Goal: Task Accomplishment & Management: Complete application form

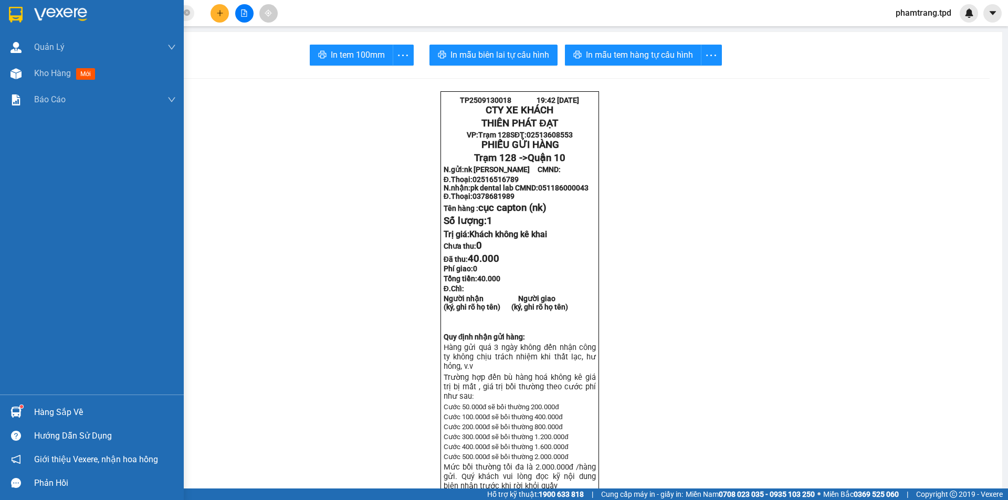
click at [68, 410] on div "Hàng sắp về" at bounding box center [105, 413] width 142 height 16
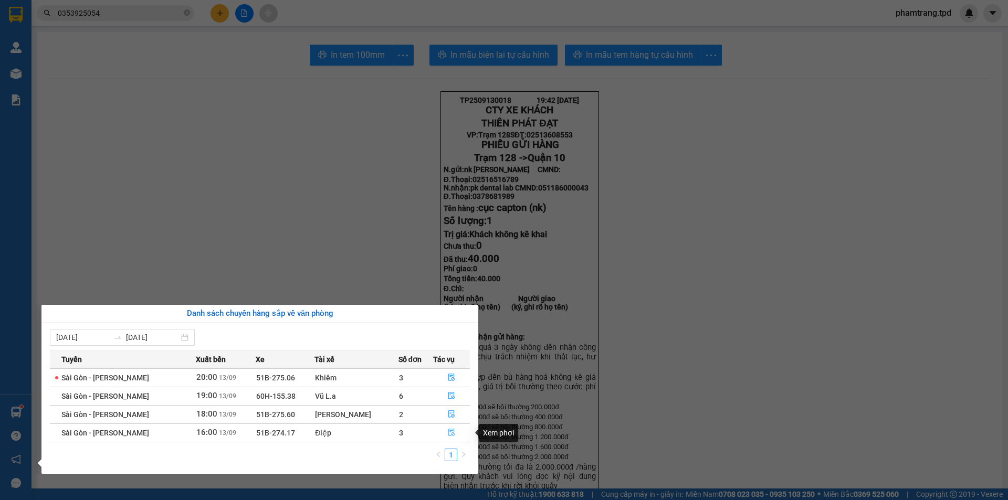
click at [450, 430] on icon "file-done" at bounding box center [451, 432] width 7 height 7
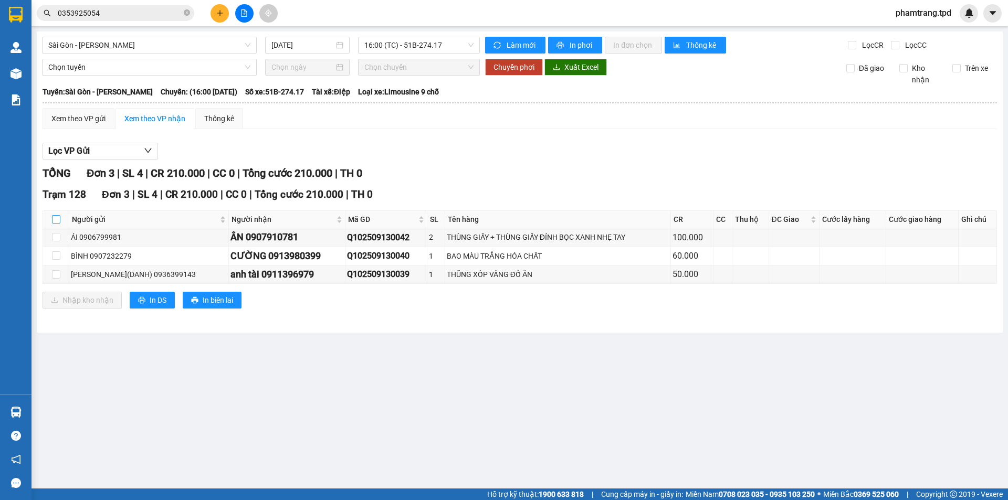
click at [59, 223] on input "checkbox" at bounding box center [56, 219] width 8 height 8
checkbox input "true"
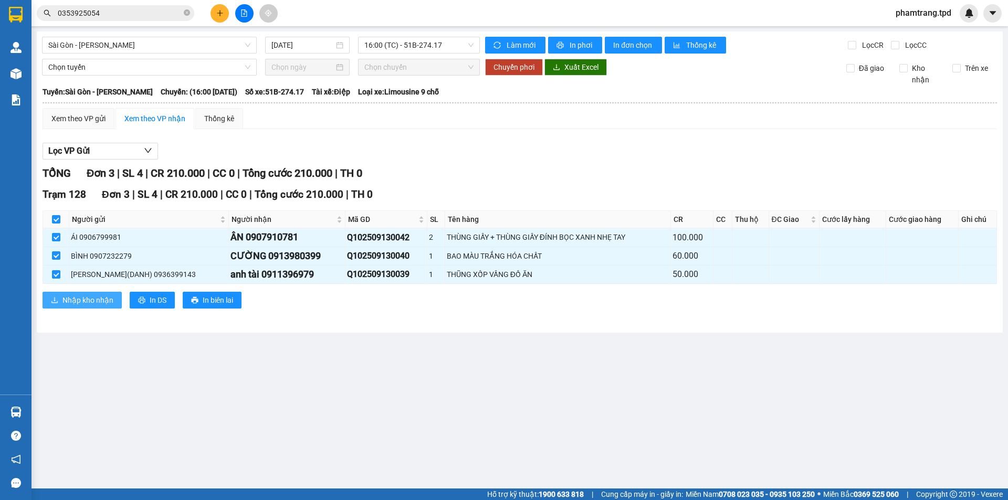
click at [97, 304] on span "Nhập kho nhận" at bounding box center [87, 301] width 51 height 12
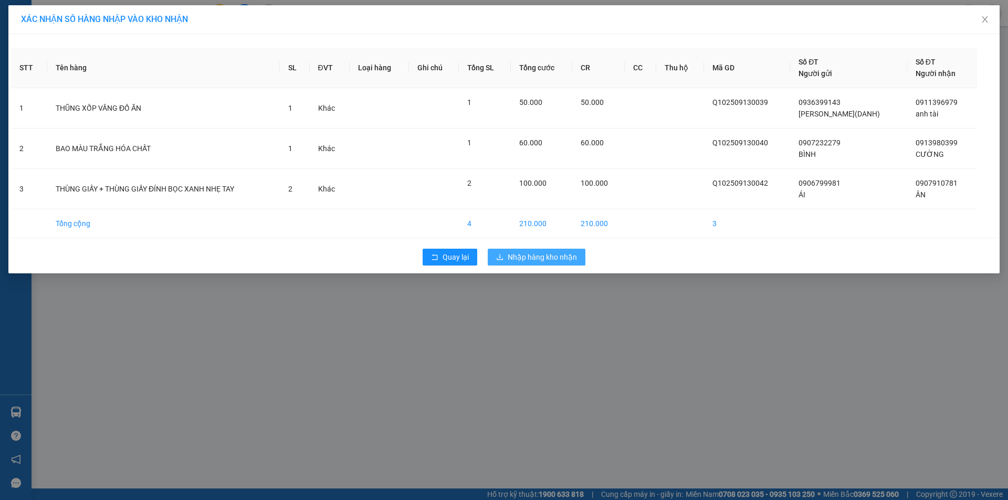
click at [537, 251] on button "Nhập hàng kho nhận" at bounding box center [537, 257] width 98 height 17
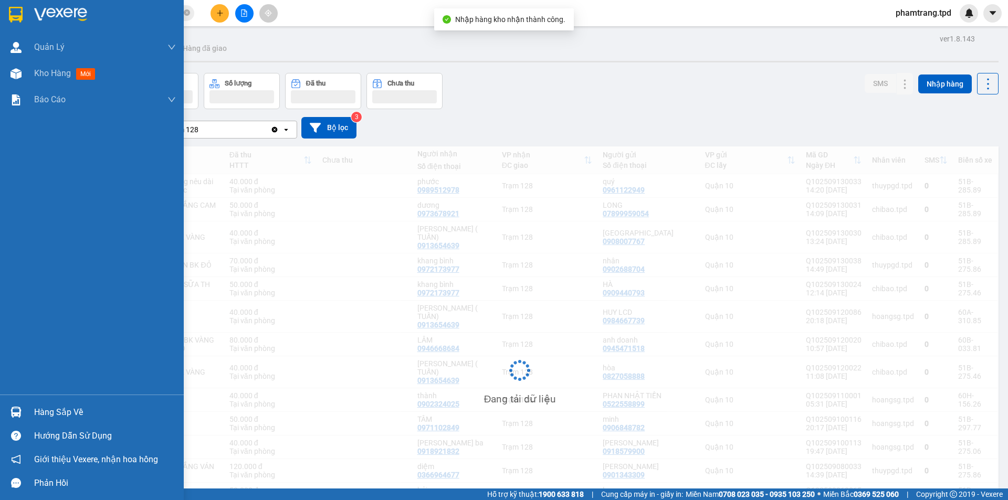
click at [19, 410] on img at bounding box center [15, 412] width 11 height 11
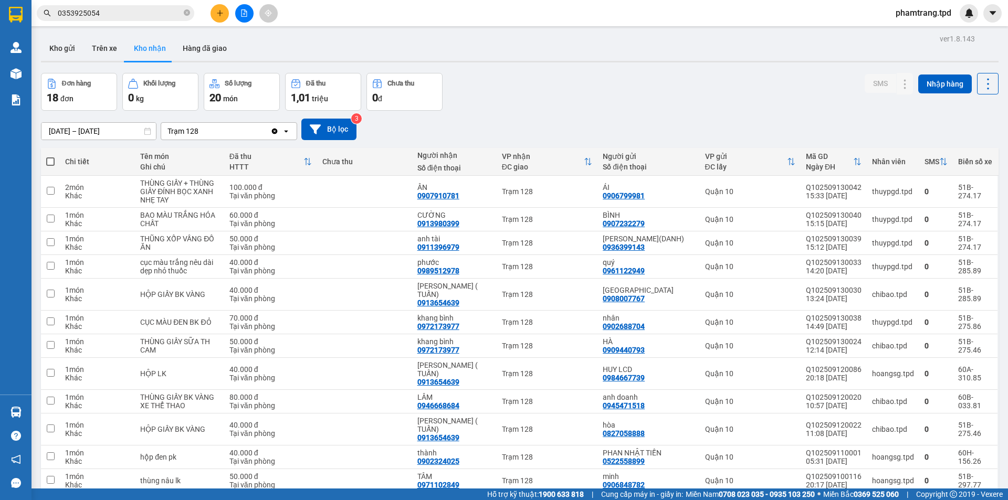
click at [257, 12] on section "Kết quả tìm kiếm ( 5 ) Bộ lọc Mã ĐH Trạng thái Món hàng Thu hộ Tổng cước Chưa c…" at bounding box center [504, 250] width 1008 height 500
click at [226, 11] on button at bounding box center [220, 13] width 18 height 18
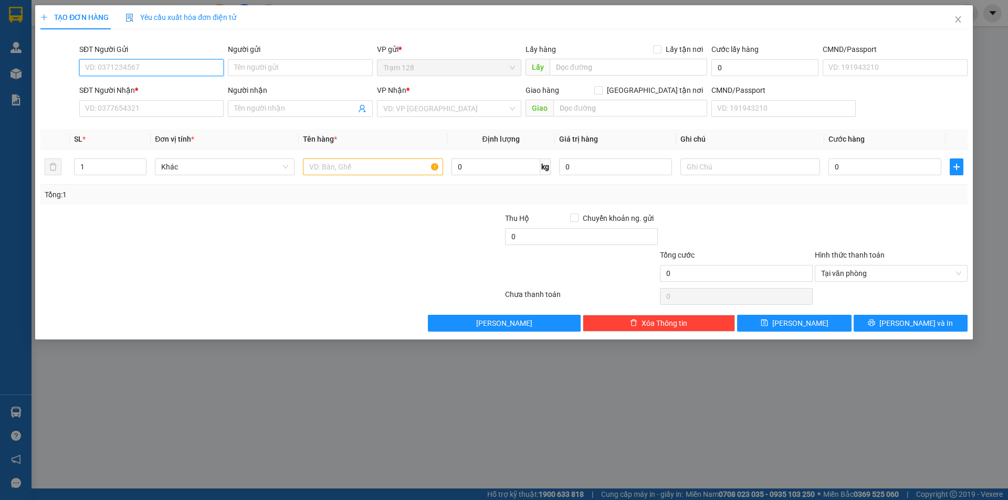
click at [125, 65] on input "SĐT Người Gửi" at bounding box center [151, 67] width 144 height 17
drag, startPoint x: 125, startPoint y: 58, endPoint x: 101, endPoint y: 91, distance: 40.6
click at [101, 91] on div "0914919191 - [GEOGRAPHIC_DATA]" at bounding box center [152, 89] width 132 height 12
type input "0914919191"
type input "[PERSON_NAME]"
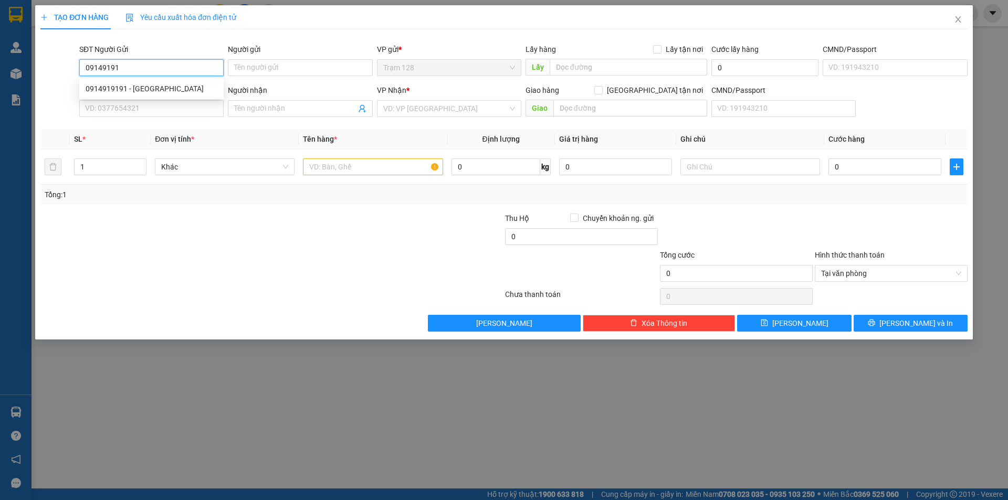
type input "075095006526"
type input "0969217777"
type input "mobile pro"
type input "0914919191"
click at [111, 87] on div "SĐT Người Nhận *" at bounding box center [151, 91] width 144 height 12
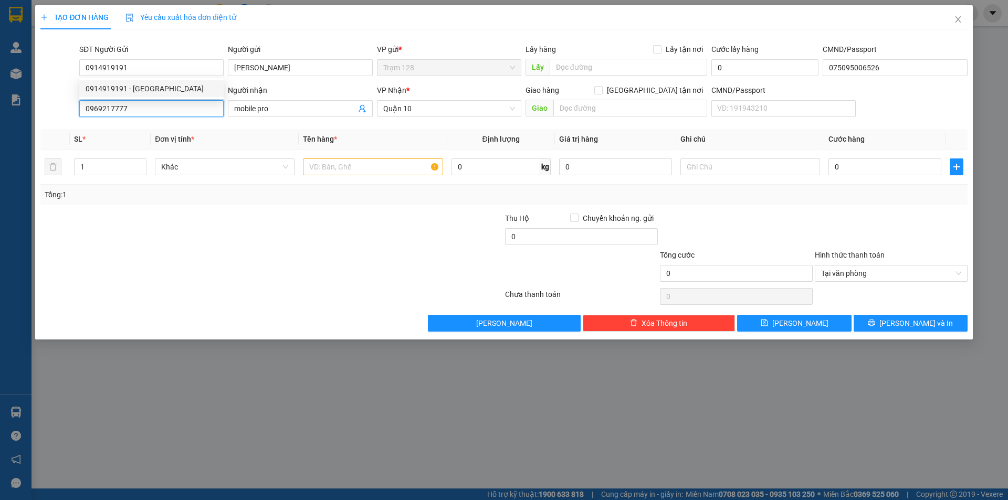
click at [111, 100] on input "0969217777" at bounding box center [151, 108] width 144 height 17
drag, startPoint x: 178, startPoint y: 110, endPoint x: 89, endPoint y: 111, distance: 89.8
click at [89, 111] on input "0969217777" at bounding box center [151, 108] width 144 height 17
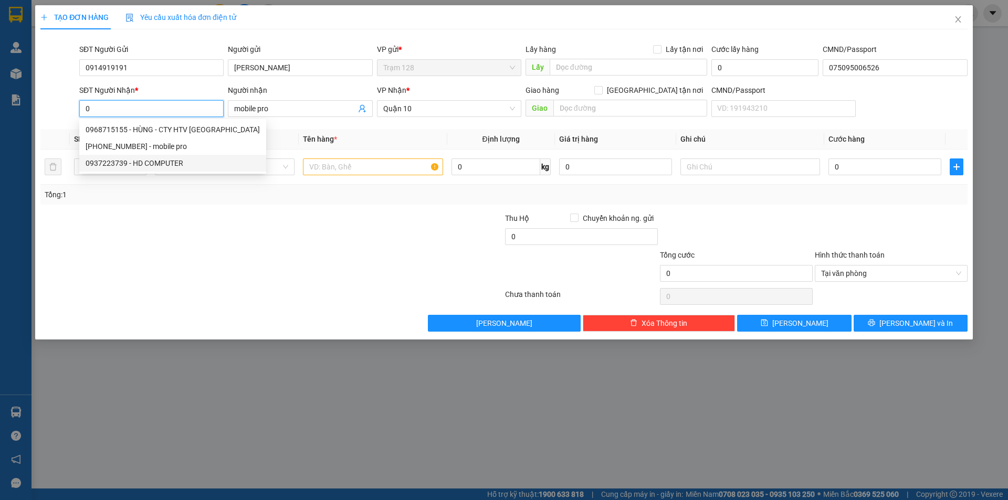
click at [204, 161] on div "0937223739 - HD COMPUTER" at bounding box center [173, 163] width 174 height 12
type input "0937223739"
type input "HD COMPUTER"
type input "0937223739"
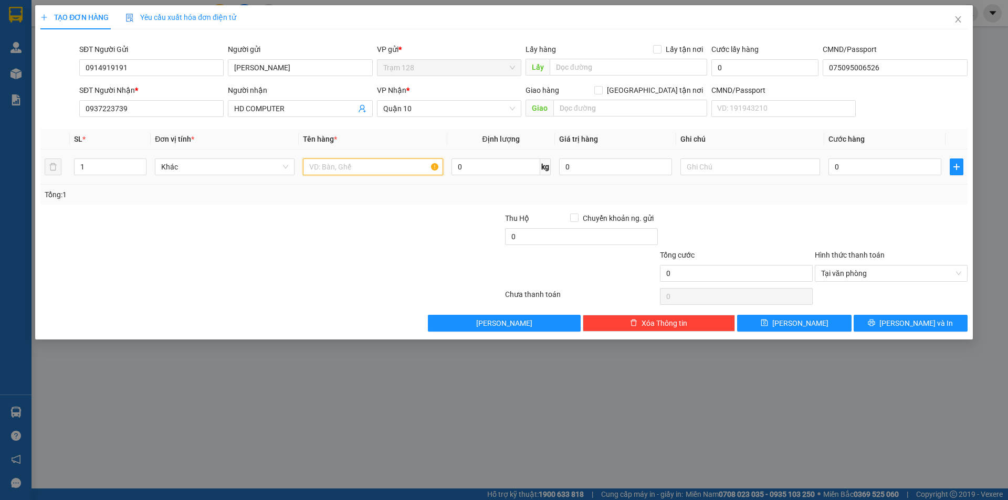
click at [337, 169] on input "text" at bounding box center [373, 167] width 140 height 17
type input "cụ dẹp dài ( laptop nhẹ tay )"
type input "2.000.000"
click at [897, 162] on input "0" at bounding box center [884, 167] width 113 height 17
type input "4"
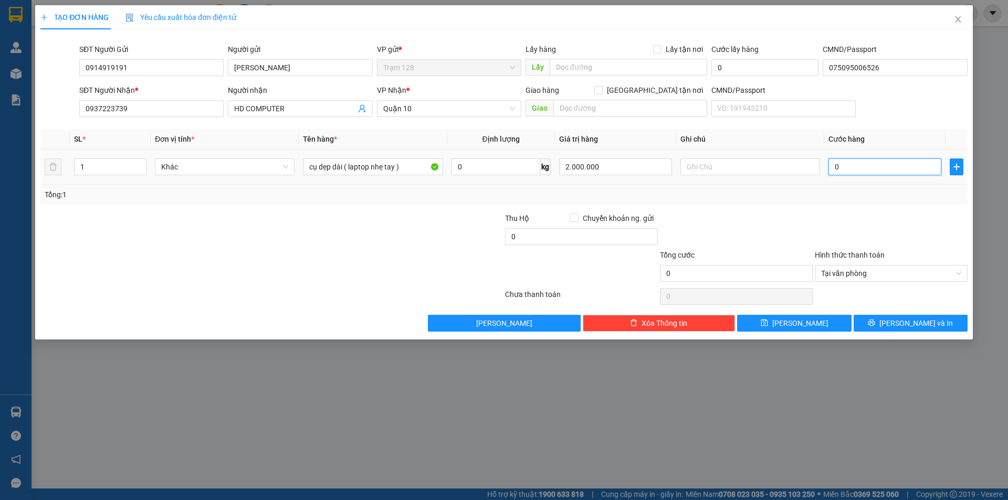
type input "4"
type input "40"
type input "40.000"
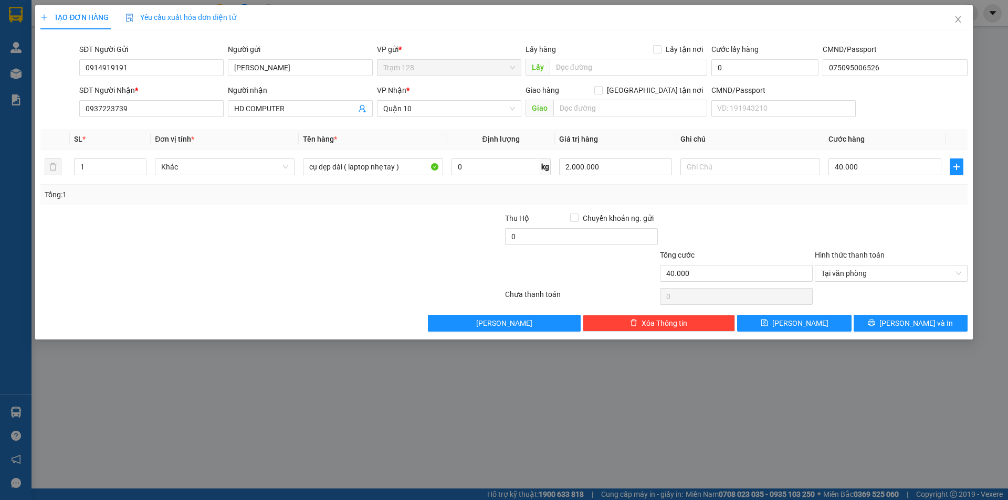
click at [897, 207] on div "Transit Pickup Surcharge Ids Transit Deliver Surcharge Ids Transit Deliver Surc…" at bounding box center [503, 185] width 927 height 294
click at [924, 325] on span "[PERSON_NAME] và In" at bounding box center [915, 324] width 73 height 12
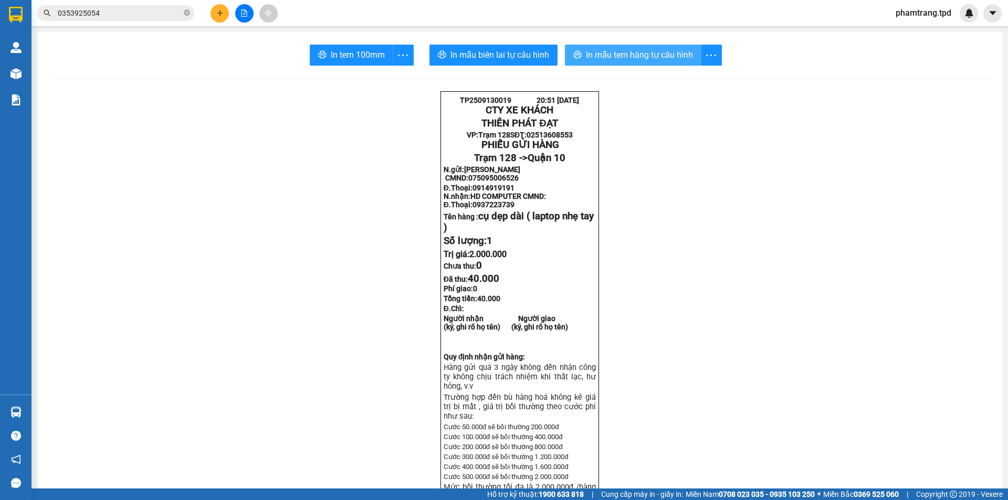
click at [655, 55] on span "In mẫu tem hàng tự cấu hình" at bounding box center [639, 54] width 107 height 13
click at [374, 45] on button "In tem 100mm" at bounding box center [351, 55] width 83 height 21
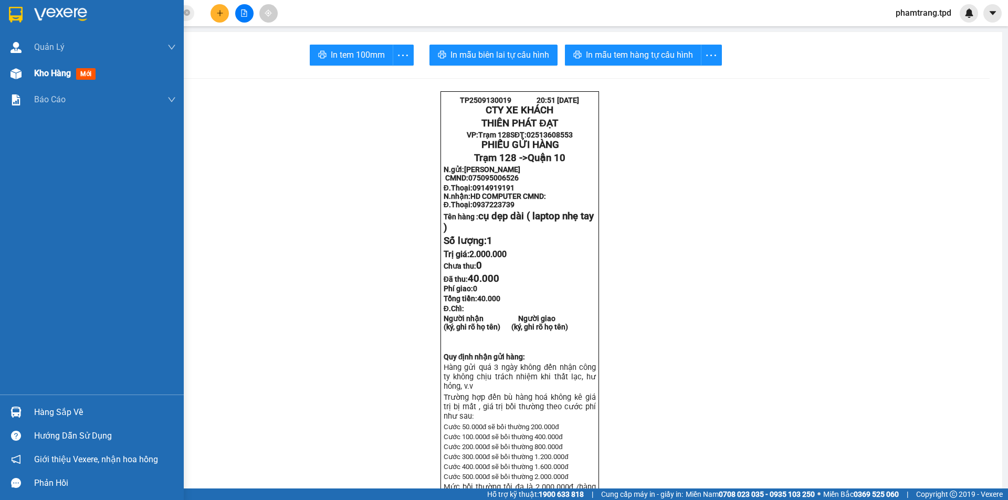
click at [23, 75] on div at bounding box center [16, 74] width 18 height 18
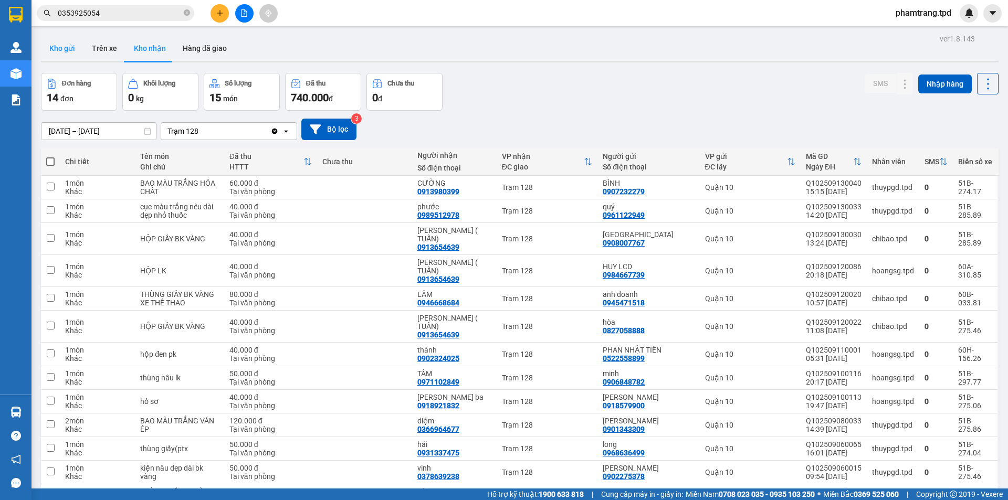
click at [70, 49] on button "Kho gửi" at bounding box center [62, 48] width 43 height 25
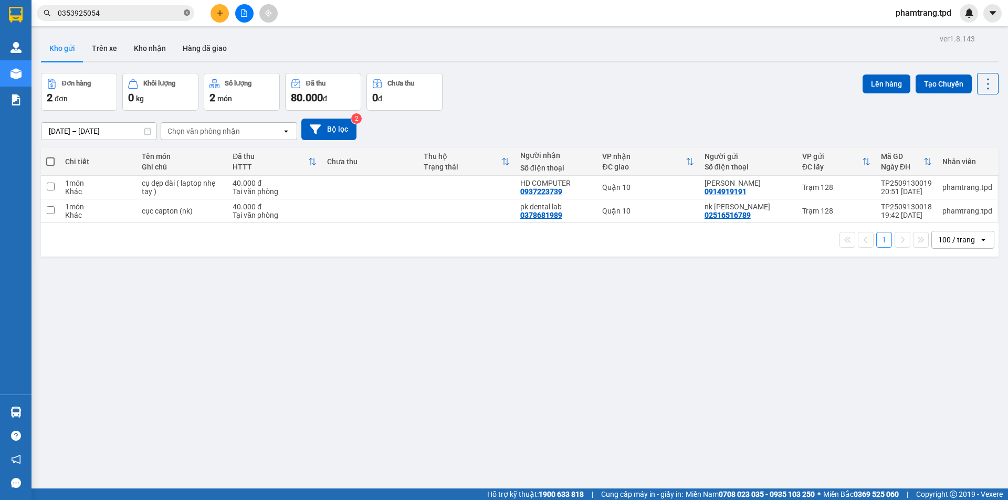
click at [188, 16] on icon "close-circle" at bounding box center [187, 12] width 6 height 6
click at [190, 9] on span at bounding box center [115, 13] width 157 height 16
click at [150, 15] on input "text" at bounding box center [120, 13] width 124 height 12
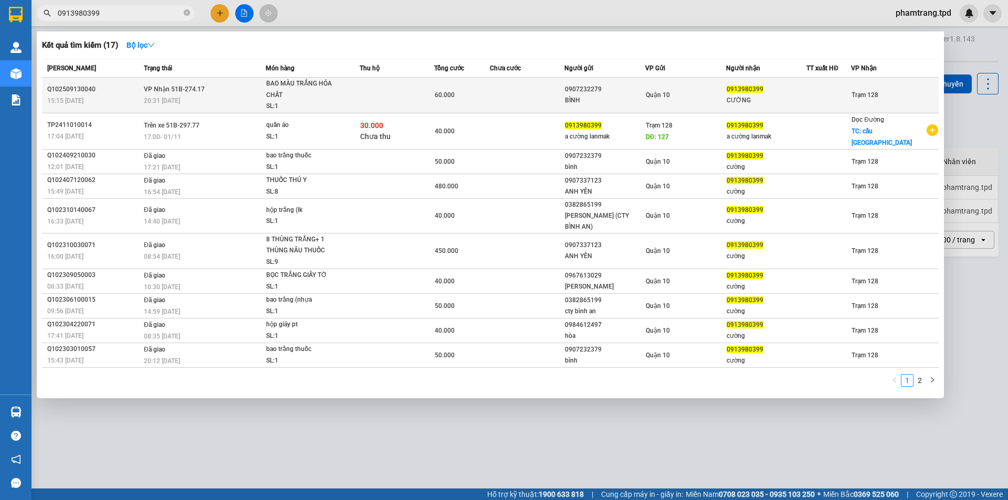
type input "0913980399"
click at [713, 94] on div "Quận 10" at bounding box center [686, 95] width 80 height 12
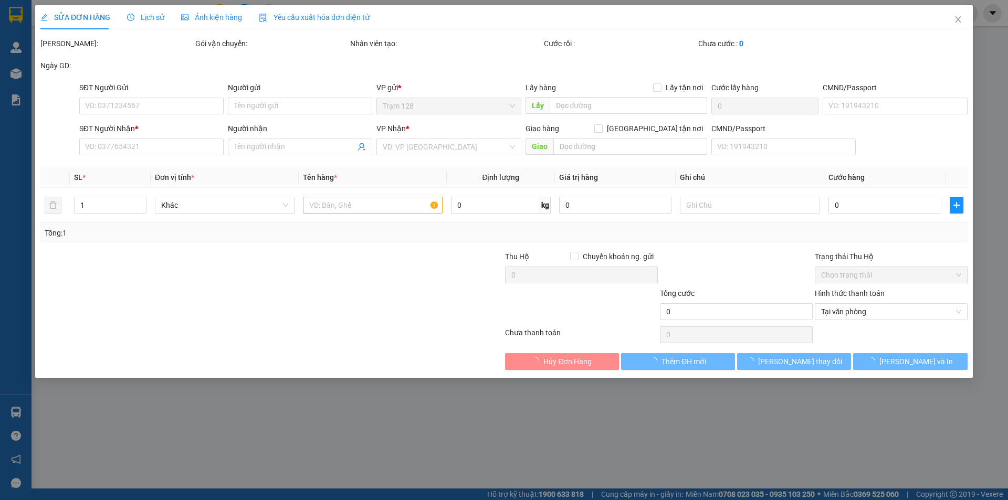
type input "0907232279"
type input "BÌNH"
type input "0913980399"
type input "CƯỜNG"
type input "60.000"
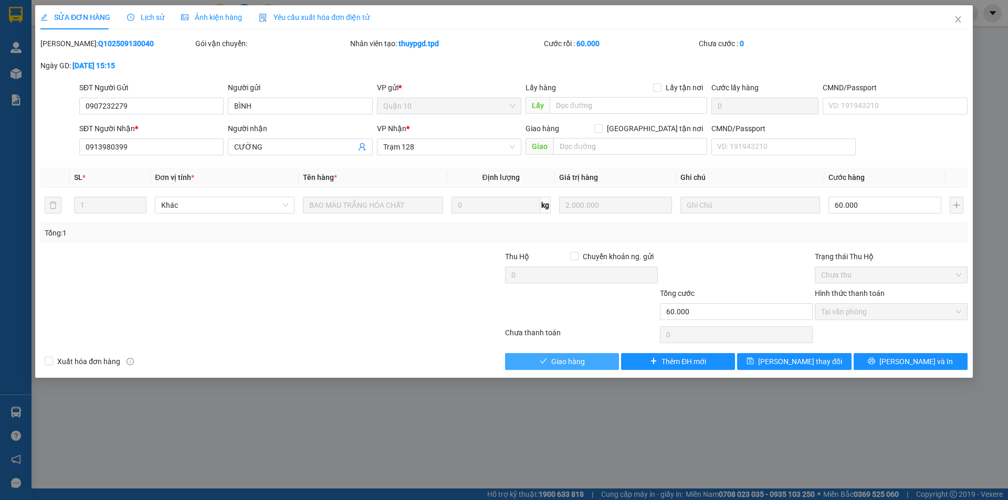
click at [580, 360] on span "Giao hàng" at bounding box center [568, 362] width 34 height 12
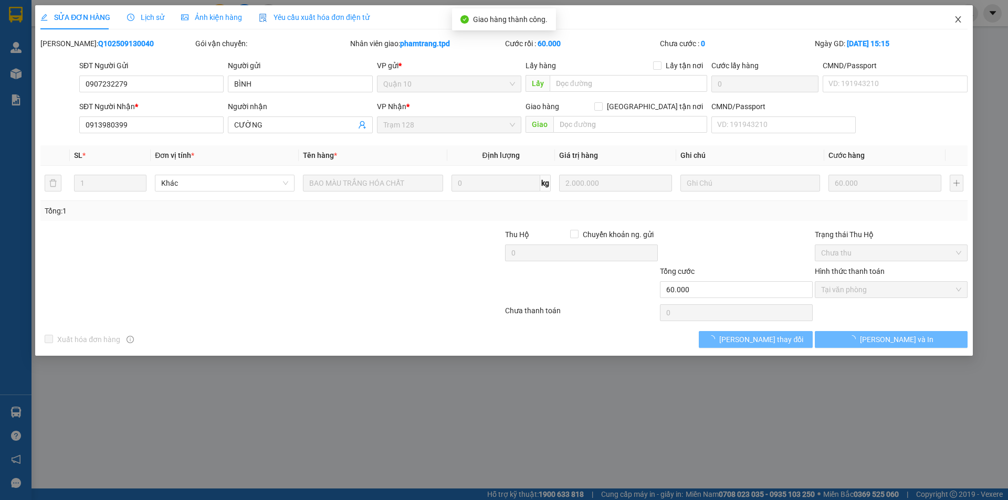
click at [959, 25] on span "Close" at bounding box center [957, 19] width 29 height 29
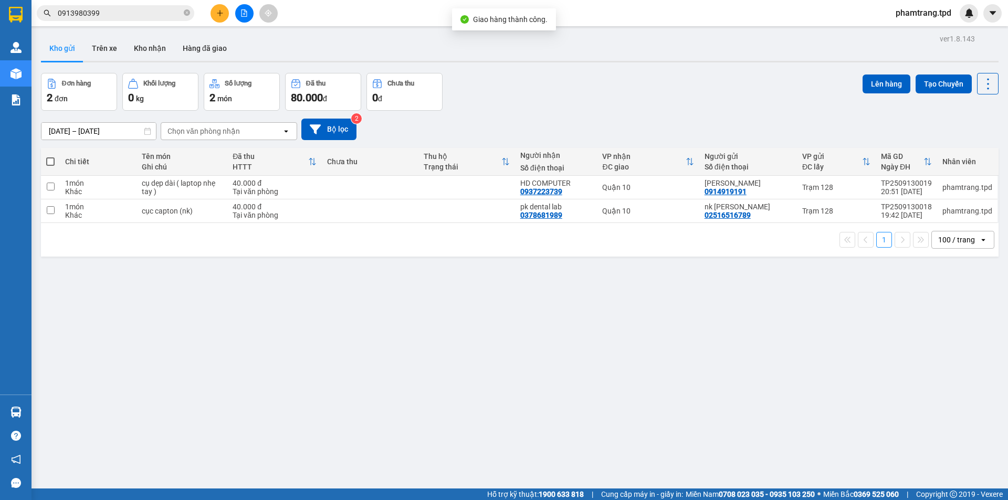
click at [154, 9] on input "0913980399" at bounding box center [120, 13] width 124 height 12
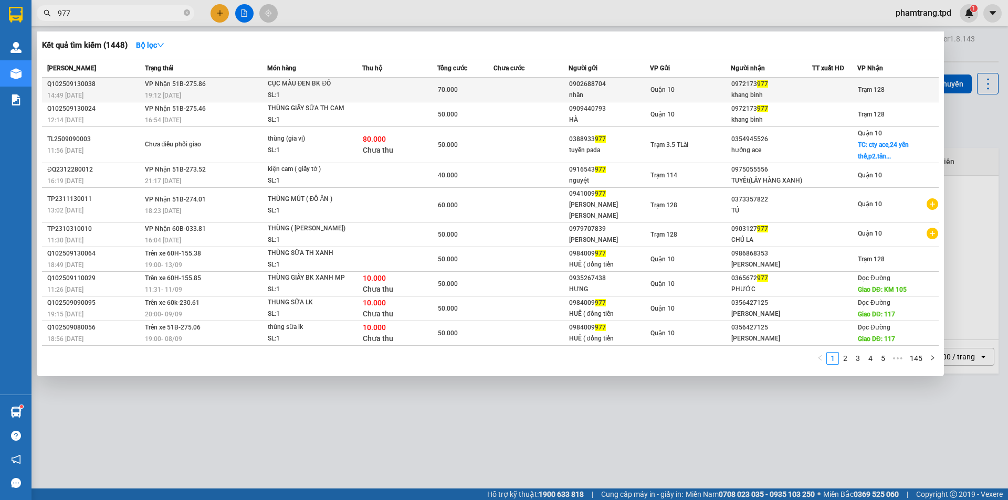
type input "977"
click at [680, 95] on div "Quận 10" at bounding box center [690, 90] width 80 height 12
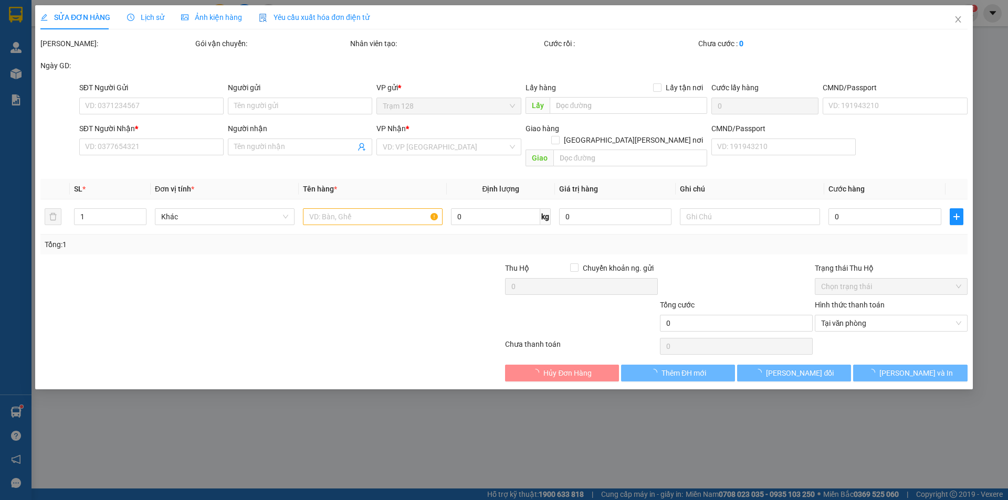
type input "0902688704"
type input "nhân"
type input "048091003986"
type input "0972173977"
type input "khang bình"
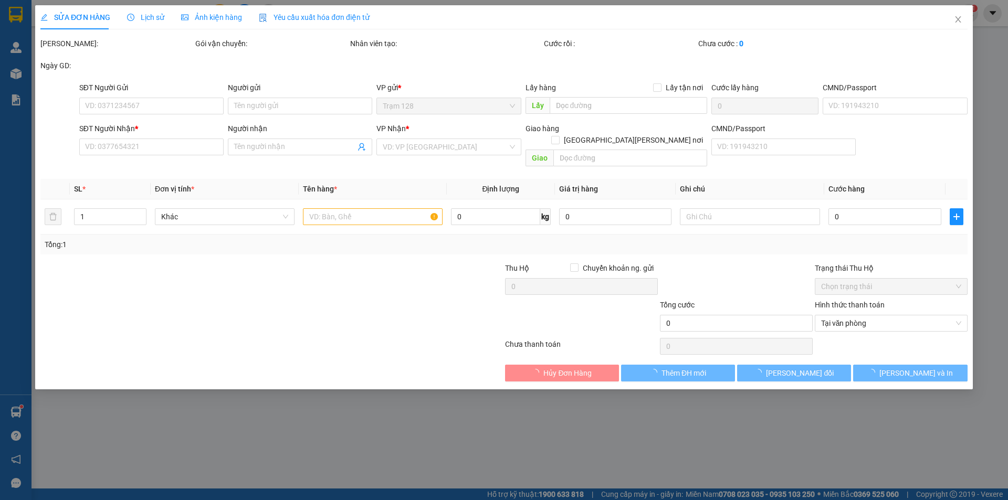
type input "70.000"
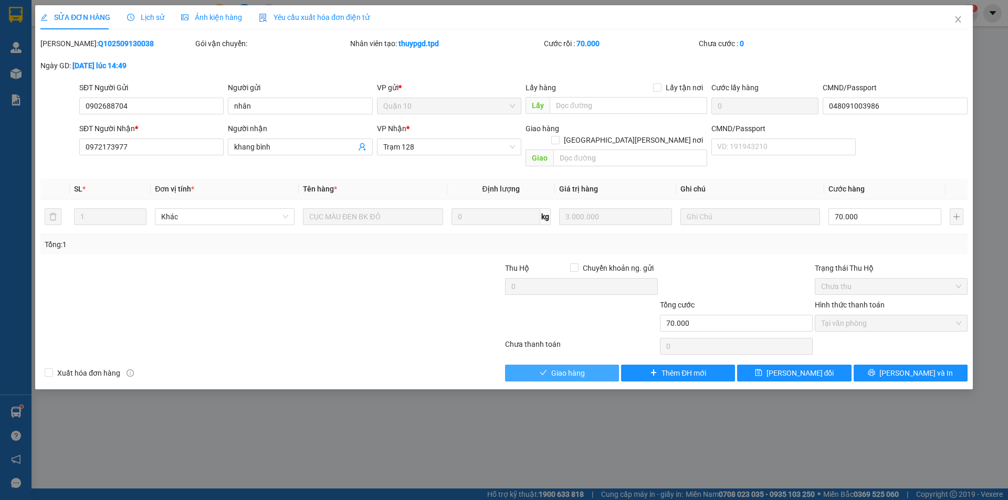
click at [563, 367] on span "Giao hàng" at bounding box center [568, 373] width 34 height 12
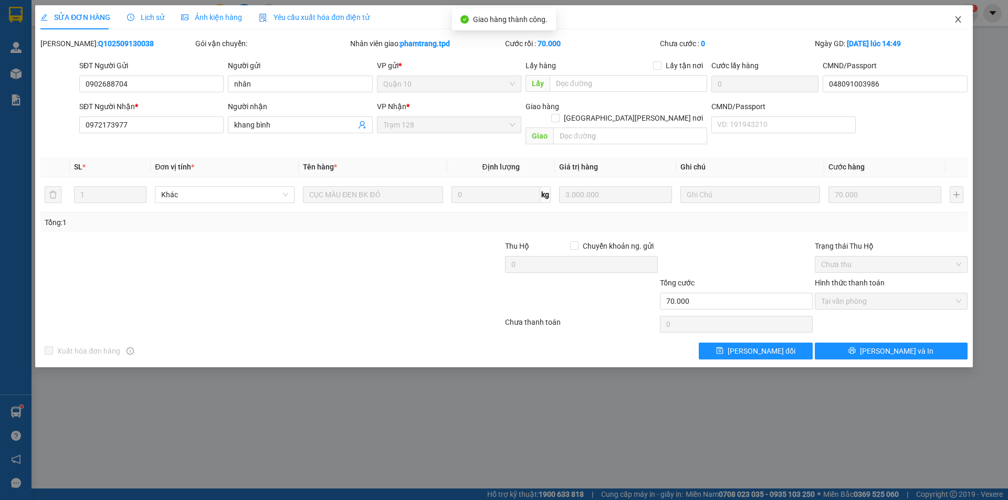
click at [963, 13] on span "Close" at bounding box center [957, 19] width 29 height 29
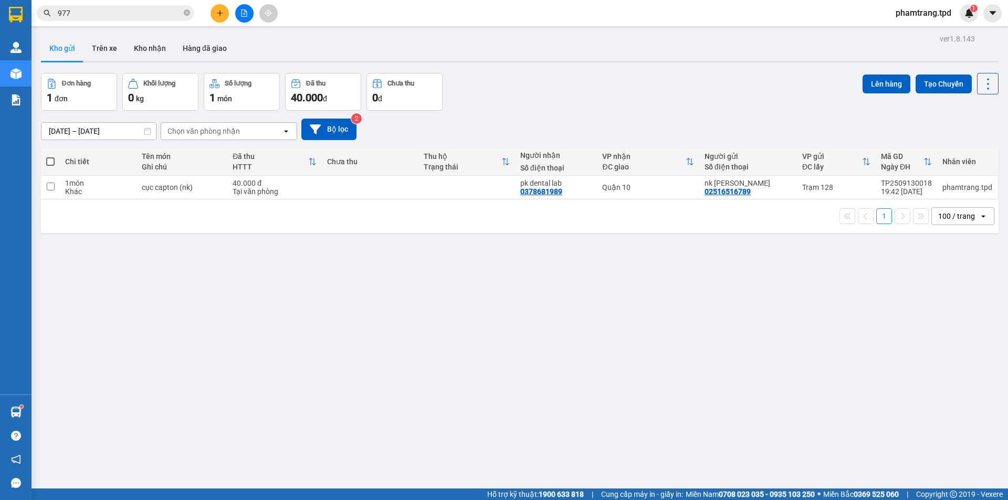
click at [148, 15] on input "977" at bounding box center [120, 13] width 124 height 12
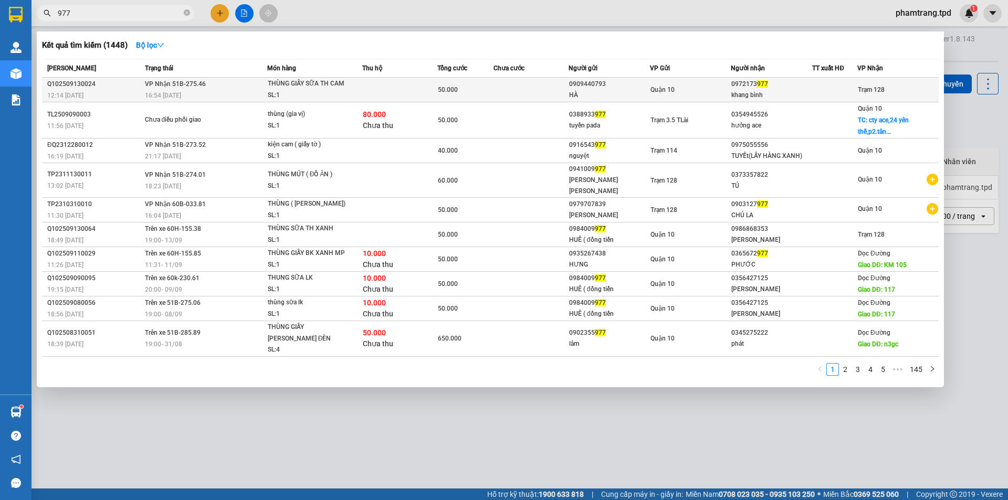
click at [165, 85] on span "[PERSON_NAME] 51B-275.46" at bounding box center [175, 83] width 61 height 7
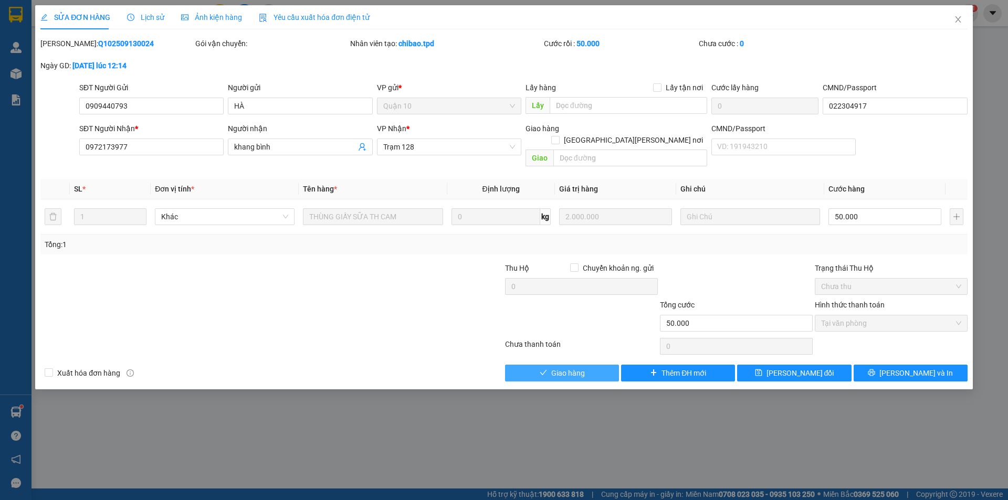
click at [528, 365] on button "Giao hàng" at bounding box center [562, 373] width 114 height 17
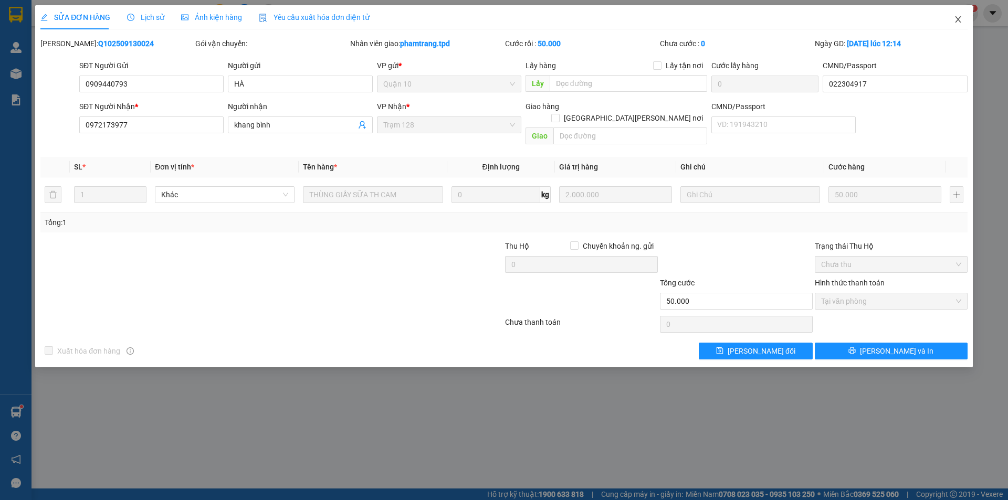
click at [956, 22] on icon "close" at bounding box center [958, 19] width 8 height 8
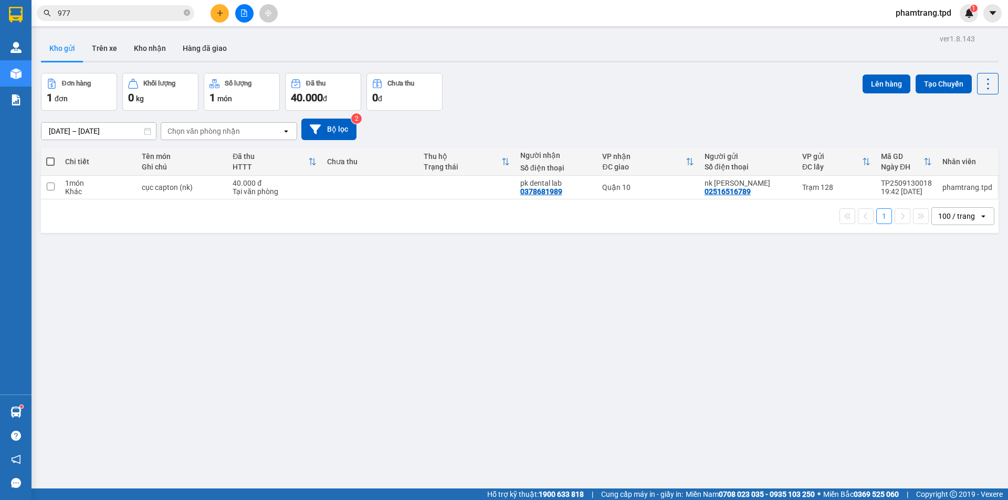
click at [110, 5] on div "Kết quả tìm kiếm ( 1448 ) Bộ lọc Mã ĐH Trạng thái Món hàng Thu hộ Tổng cước Chư…" at bounding box center [102, 13] width 205 height 18
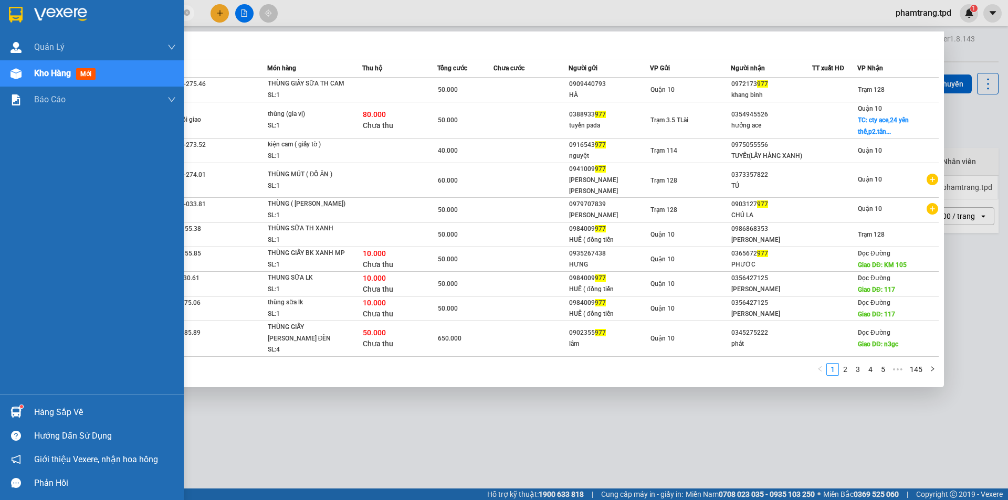
drag, startPoint x: 103, startPoint y: 12, endPoint x: 7, endPoint y: 16, distance: 96.2
click at [8, 14] on section "Kết quả tìm kiếm ( 1448 ) Bộ lọc Mã ĐH Trạng thái Món hàng Thu hộ Tổng cước Chư…" at bounding box center [504, 250] width 1008 height 500
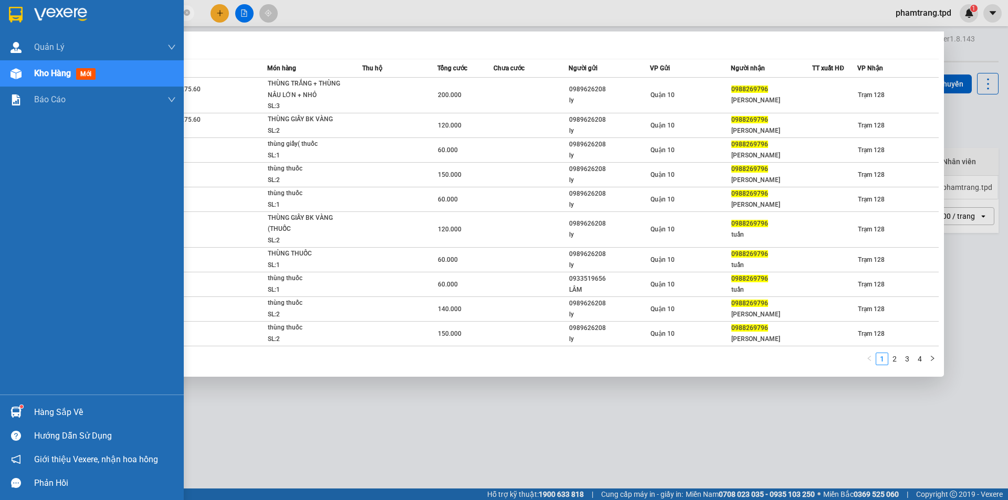
drag, startPoint x: 139, startPoint y: 9, endPoint x: 0, endPoint y: 16, distance: 139.3
click at [0, 16] on section "Kết quả tìm kiếm ( 35 ) Bộ lọc Mã ĐH Trạng thái Món hàng Thu hộ Tổng cước Chưa …" at bounding box center [504, 250] width 1008 height 500
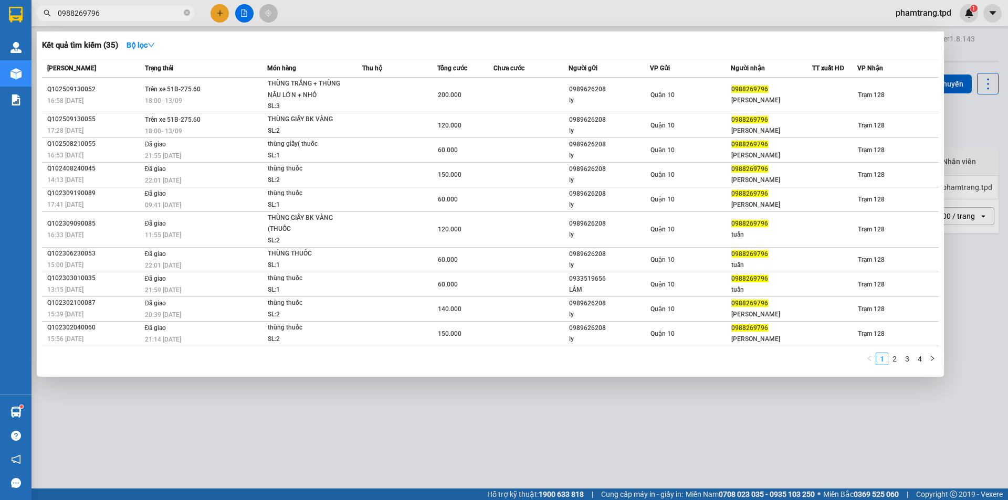
type input "*"
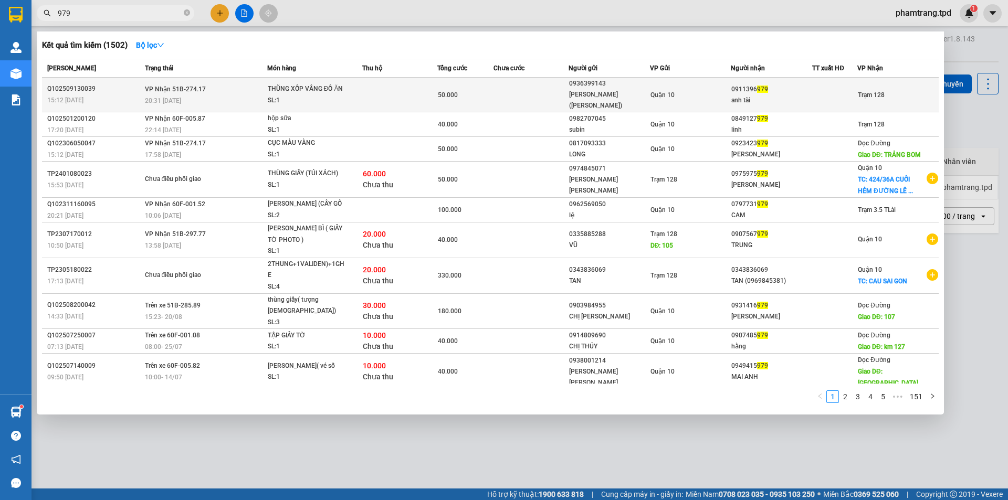
type input "979"
click at [482, 101] on td "50.000" at bounding box center [465, 95] width 56 height 35
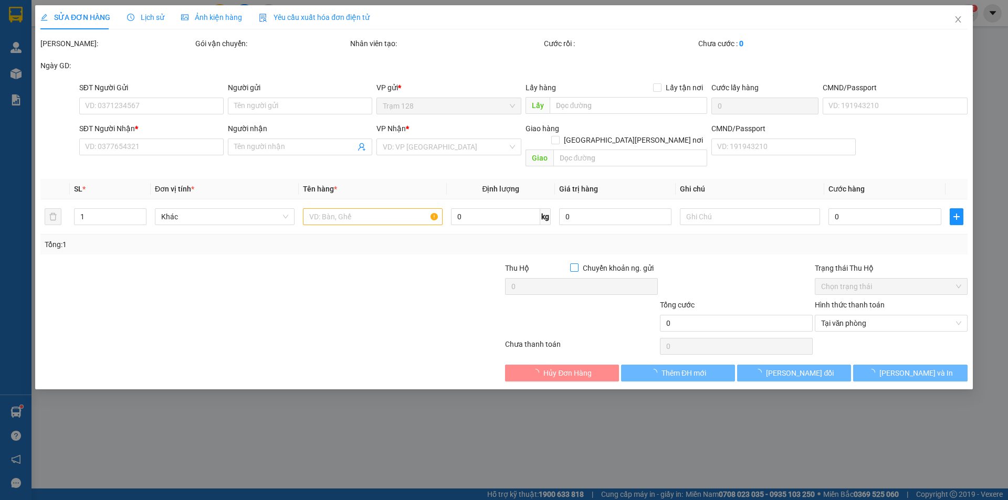
type input "0936399143"
type input "[PERSON_NAME](DANH)"
type input "075081007487"
type input "0911396979"
type input "anh tài"
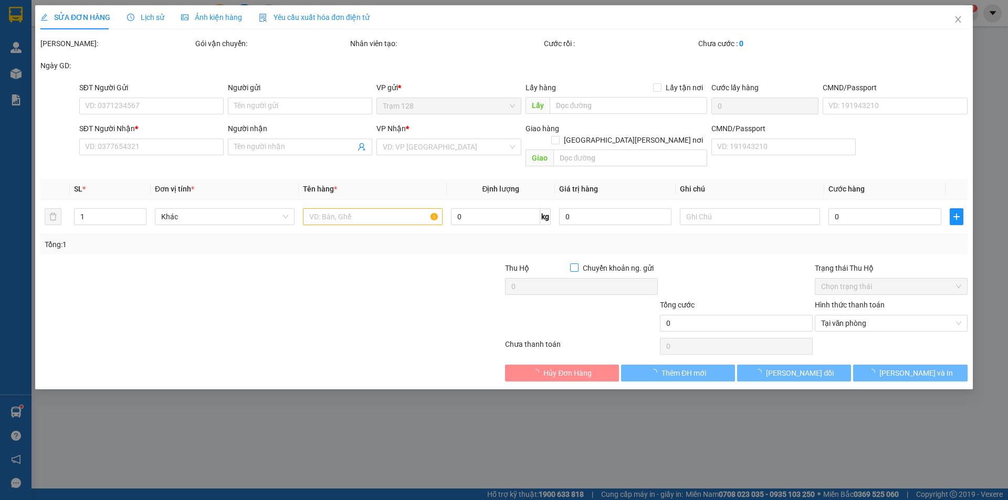
type input "50.000"
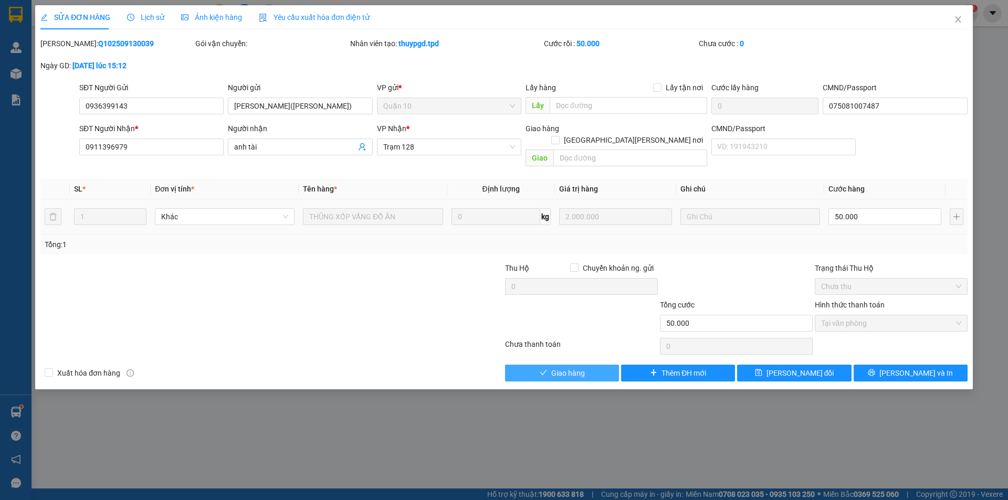
click at [584, 367] on span "Giao hàng" at bounding box center [568, 373] width 34 height 12
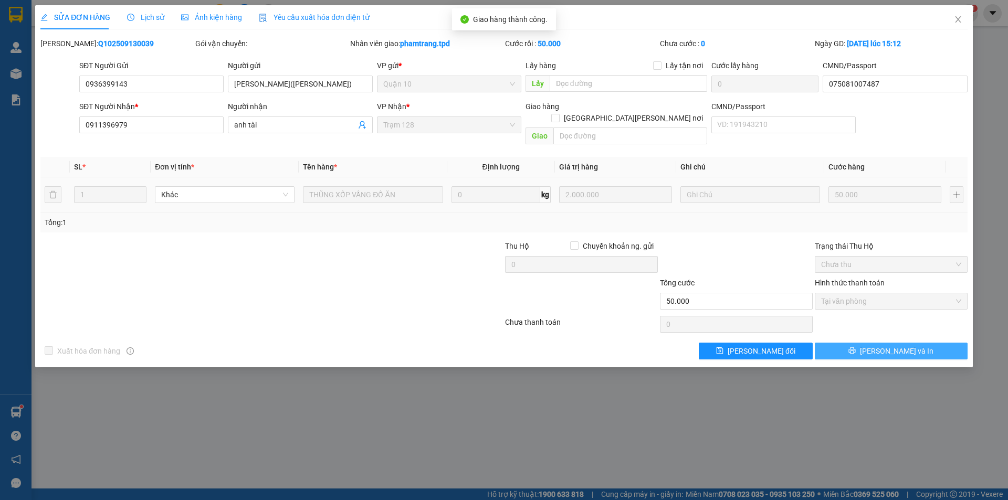
click at [911, 345] on span "[PERSON_NAME] và In" at bounding box center [896, 351] width 73 height 12
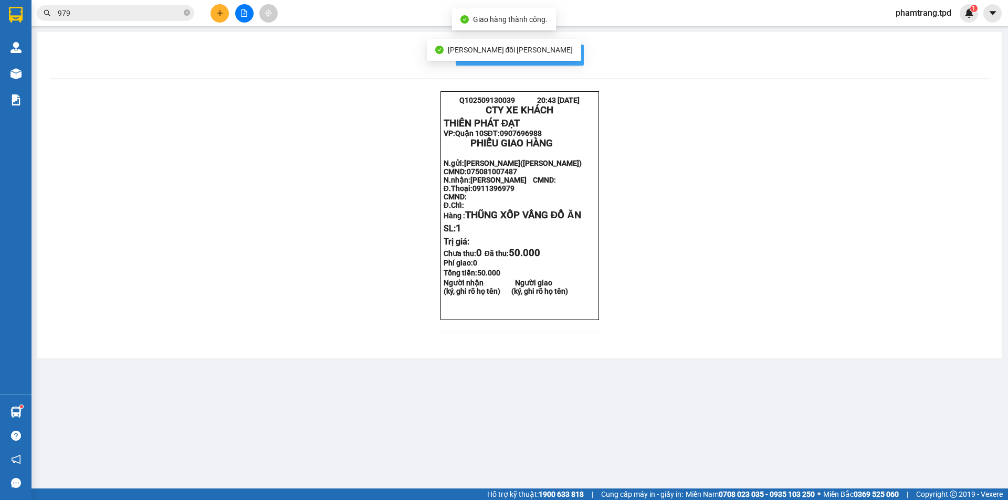
click at [566, 53] on span "In mẫu biên lai tự cấu hình" at bounding box center [526, 54] width 99 height 13
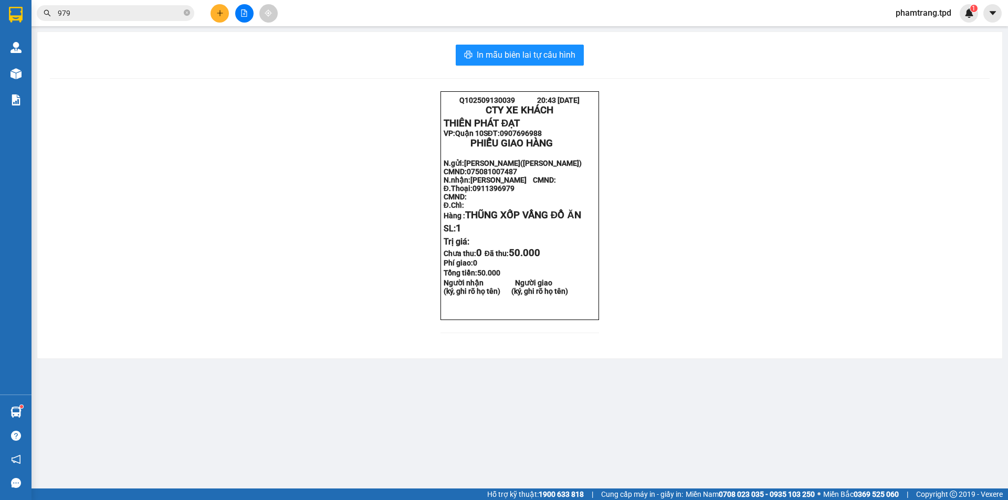
drag, startPoint x: 571, startPoint y: 54, endPoint x: 296, endPoint y: 84, distance: 276.7
click at [292, 86] on div "In mẫu biên lai tự cấu hình Q102509130039 20:43 13-09-2025 CTY XE KHÁCH THIÊN …" at bounding box center [519, 195] width 965 height 327
click at [88, 14] on input "979" at bounding box center [120, 13] width 124 height 12
click at [87, 13] on input "979" at bounding box center [120, 13] width 124 height 12
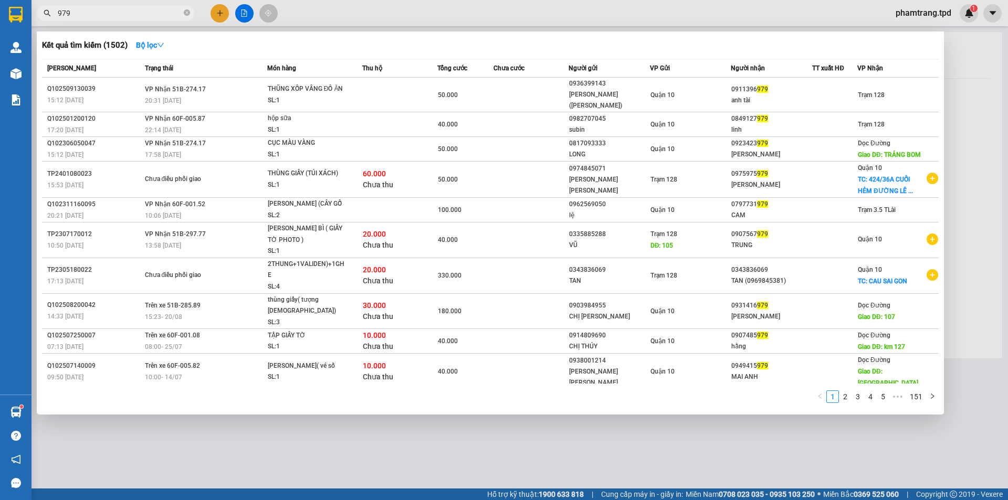
click at [76, 12] on input "979" at bounding box center [120, 13] width 124 height 12
drag, startPoint x: 67, startPoint y: 13, endPoint x: 47, endPoint y: 9, distance: 20.2
click at [47, 9] on div "979" at bounding box center [102, 13] width 205 height 16
drag, startPoint x: 72, startPoint y: 12, endPoint x: 54, endPoint y: 11, distance: 18.9
click at [54, 11] on span "979" at bounding box center [115, 13] width 157 height 16
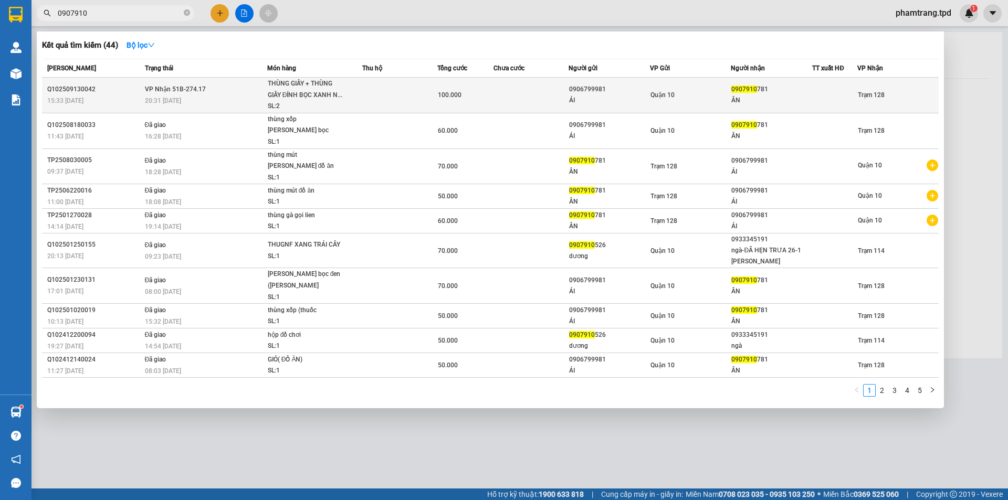
type input "0907910"
click at [380, 80] on td at bounding box center [399, 96] width 75 height 36
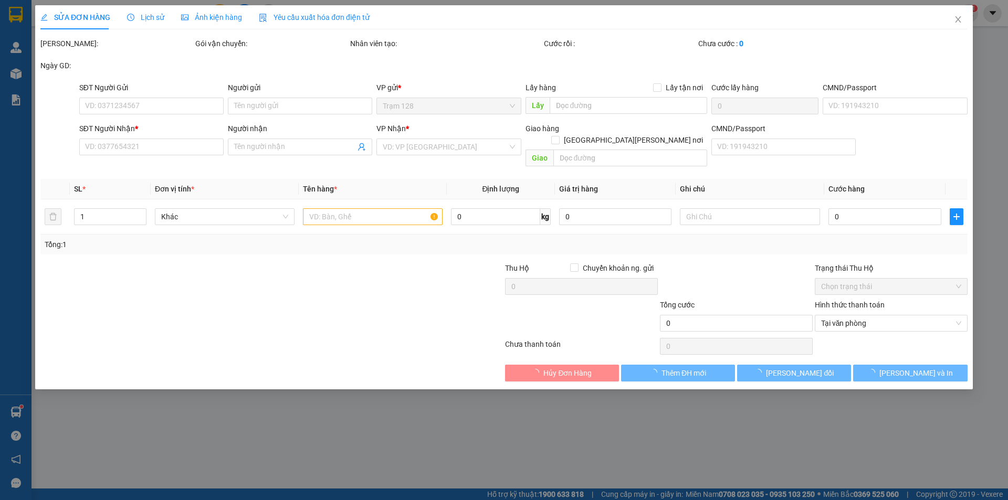
type input "0906799981"
type input "ÁI"
type input "083181000025"
type input "0907910781"
type input "ÂN"
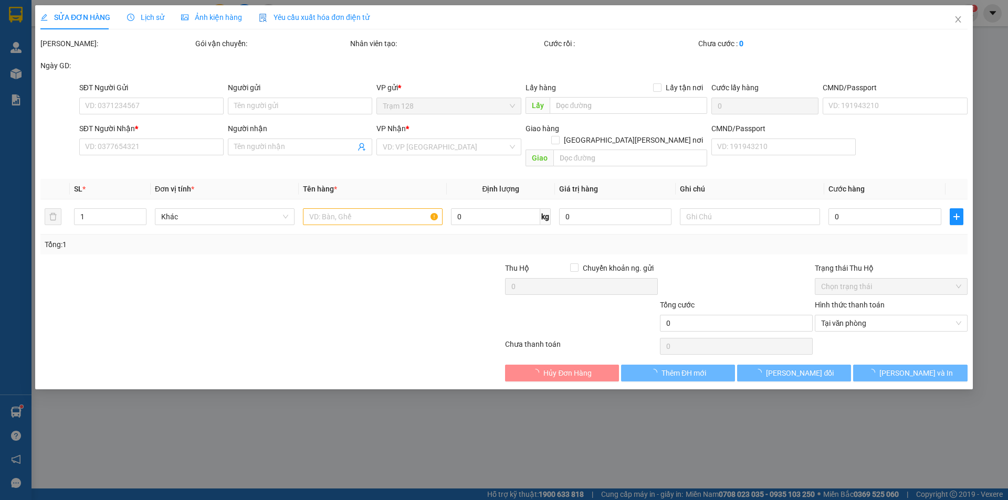
type input "100.000"
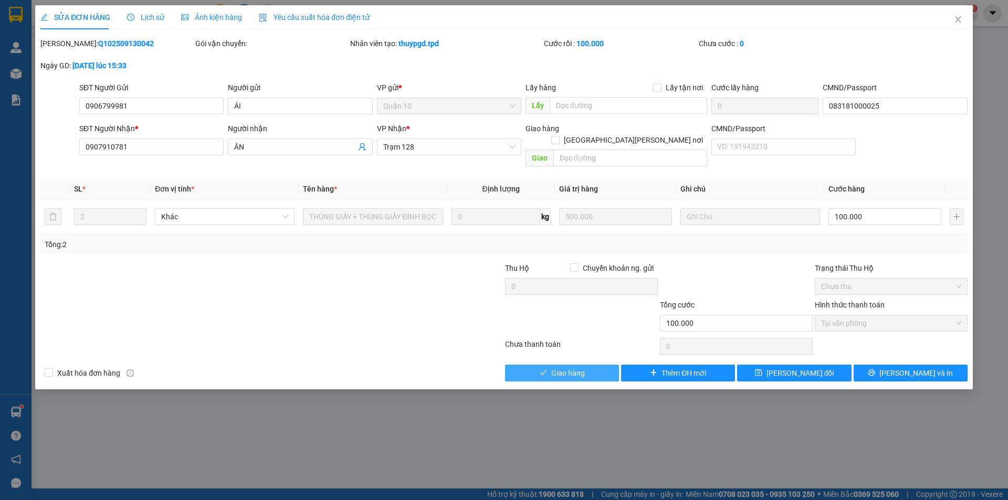
click at [567, 369] on button "Giao hàng" at bounding box center [562, 373] width 114 height 17
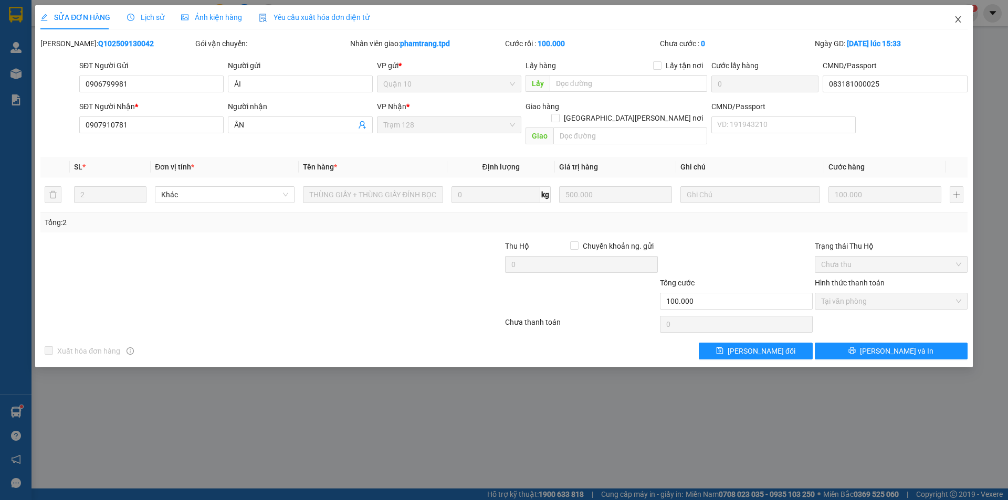
click at [960, 22] on icon "close" at bounding box center [958, 19] width 6 height 6
